Goal: Information Seeking & Learning: Get advice/opinions

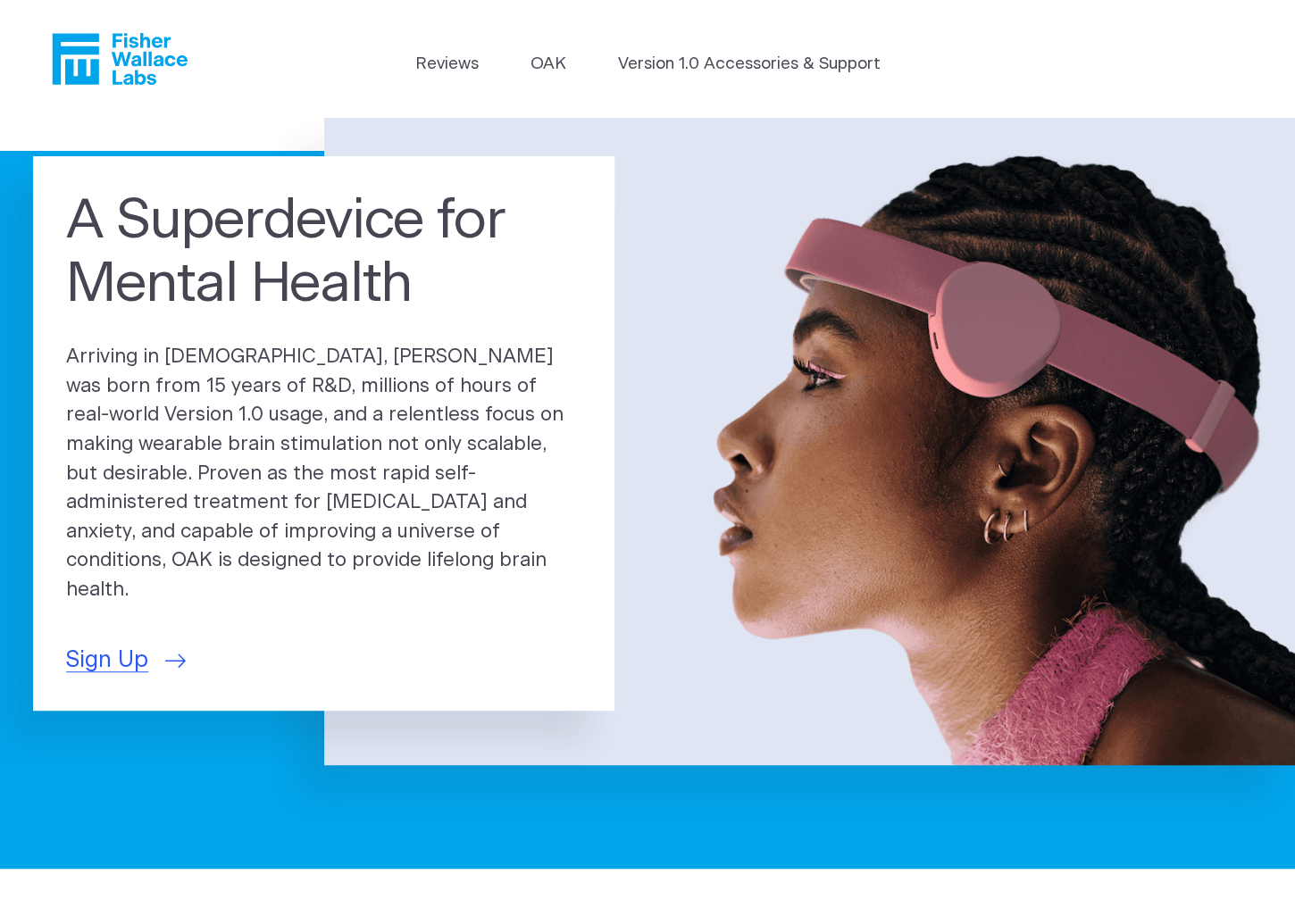
click at [313, 314] on h1 "A Superdevice for Mental Health" at bounding box center [323, 253] width 515 height 128
click at [704, 72] on link "Version 1.0 Accessories & Support" at bounding box center [748, 64] width 263 height 25
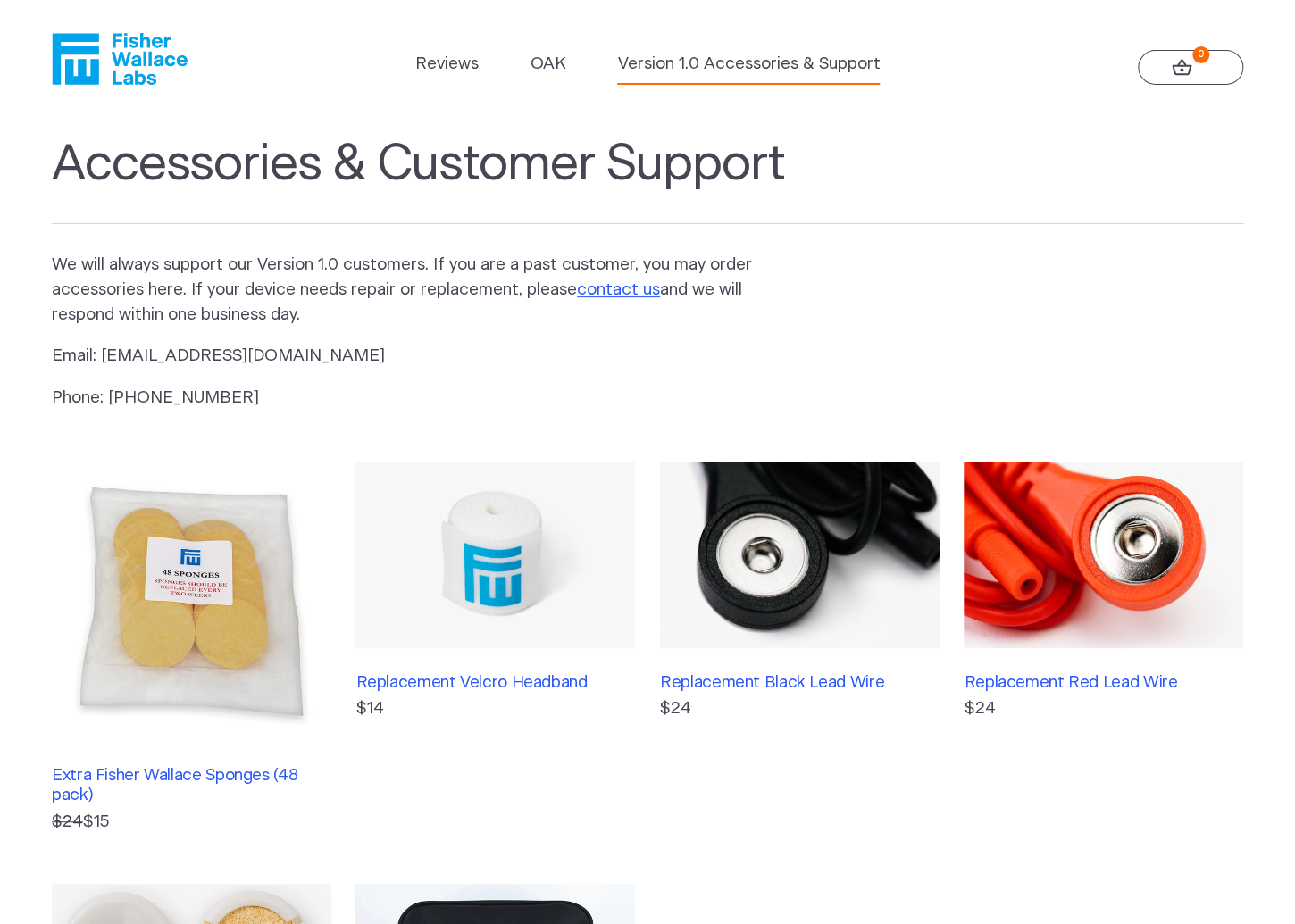
click at [572, 65] on ul "Reviews OAK Version 1.0 Accessories & Support" at bounding box center [647, 69] width 465 height 33
click at [530, 58] on link "OAK" at bounding box center [547, 64] width 36 height 25
